Goal: Task Accomplishment & Management: Use online tool/utility

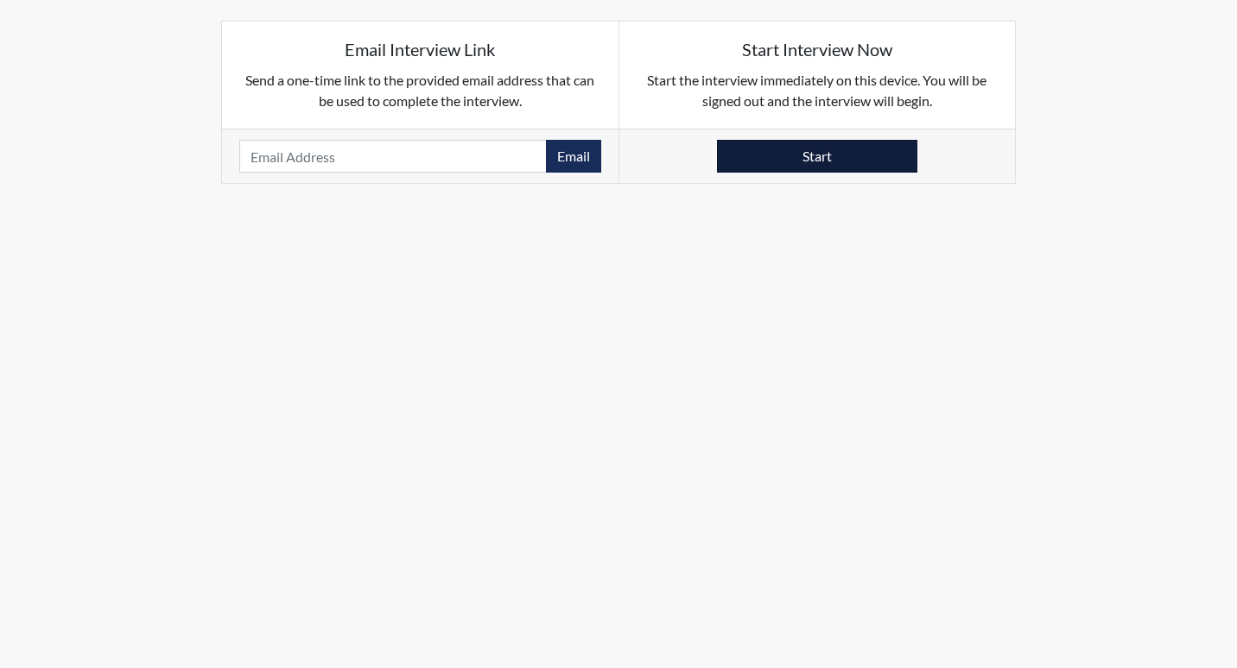
click at [814, 162] on button "Start" at bounding box center [817, 156] width 200 height 33
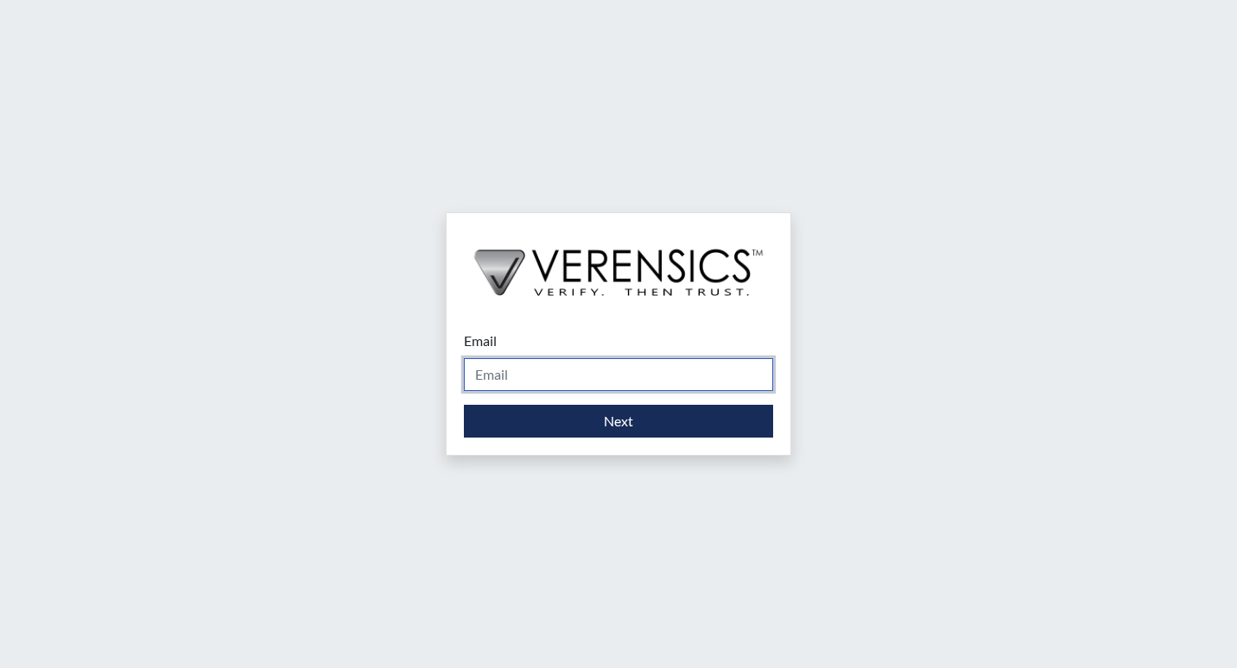
click at [665, 371] on input "Email" at bounding box center [618, 374] width 309 height 33
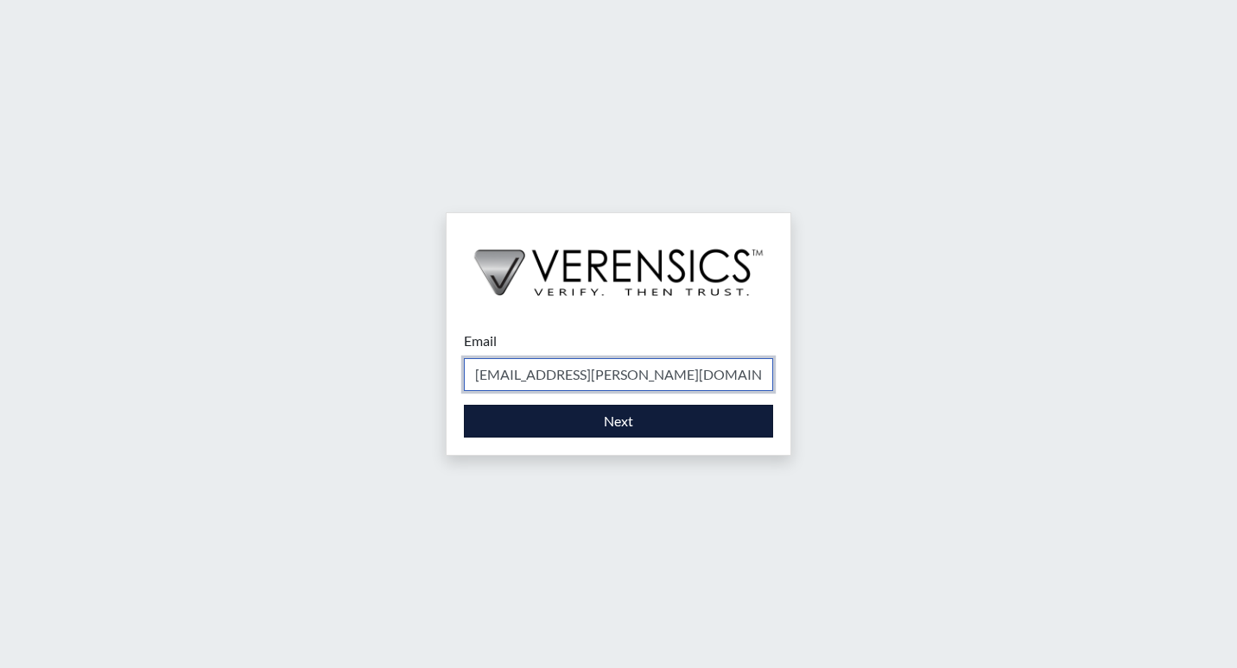
type input "[EMAIL_ADDRESS][PERSON_NAME][DOMAIN_NAME]"
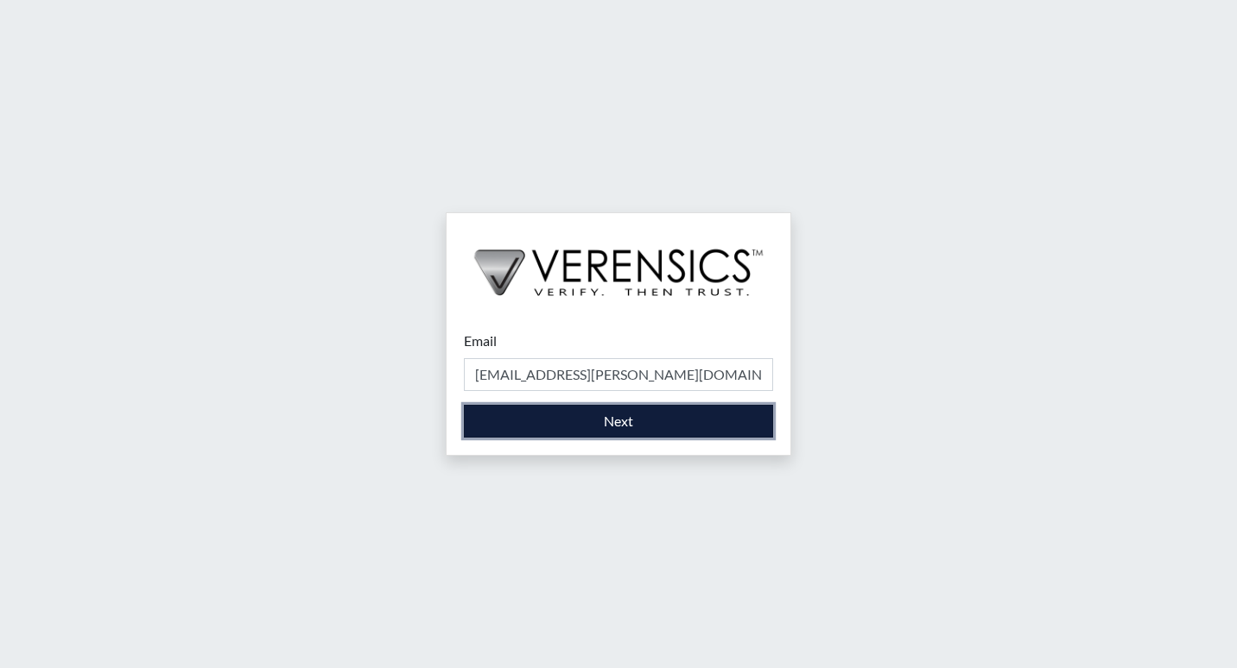
click at [587, 427] on button "Next" at bounding box center [618, 421] width 309 height 33
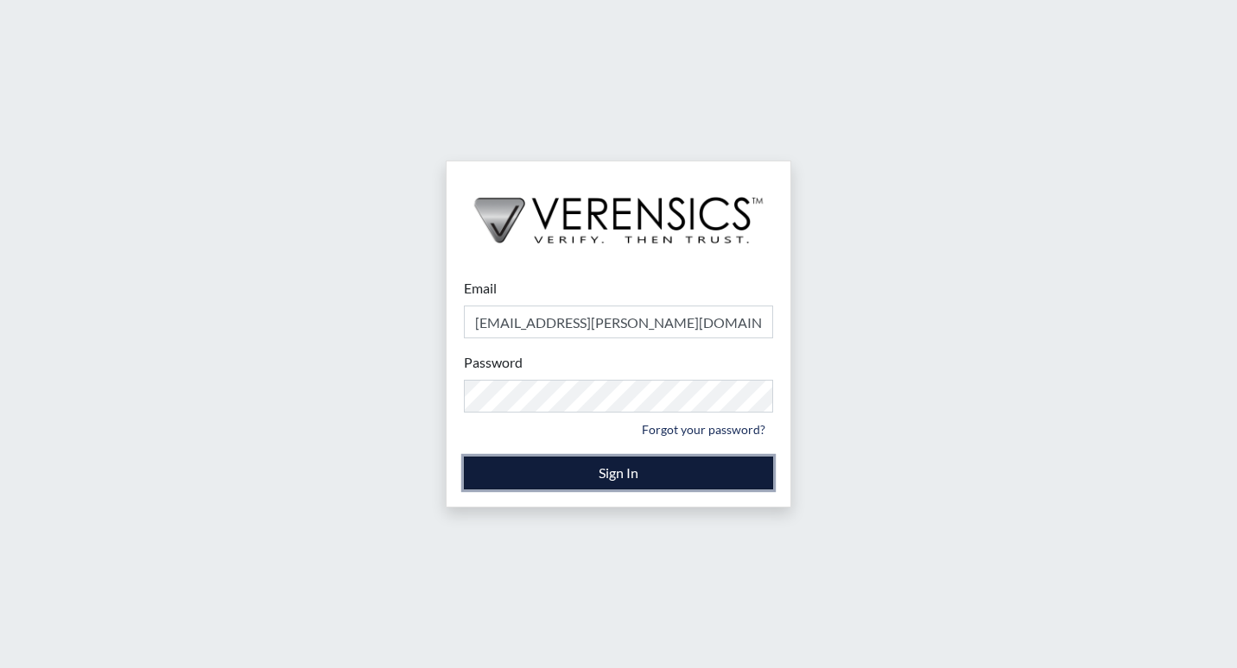
click at [606, 484] on button "Sign In" at bounding box center [618, 473] width 309 height 33
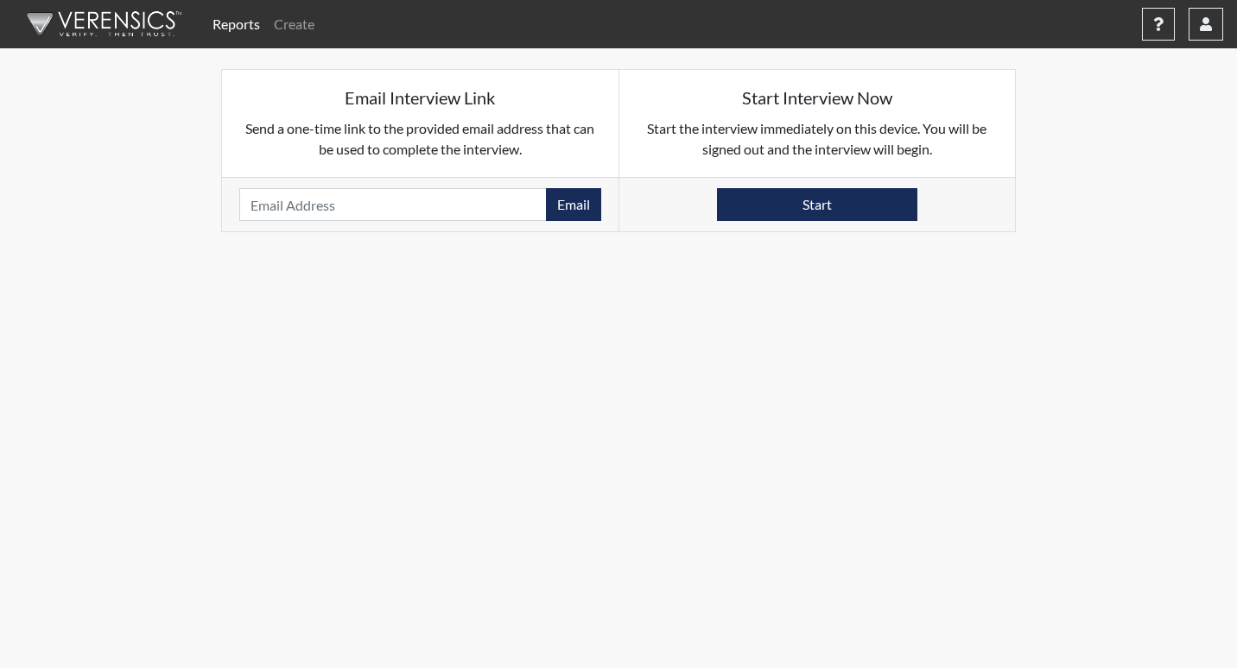
click at [221, 28] on link "Reports" at bounding box center [236, 24] width 61 height 35
